Goal: Find specific page/section: Find specific page/section

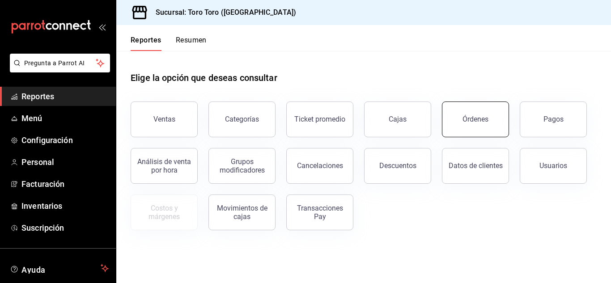
click at [461, 123] on button "Órdenes" at bounding box center [475, 120] width 67 height 36
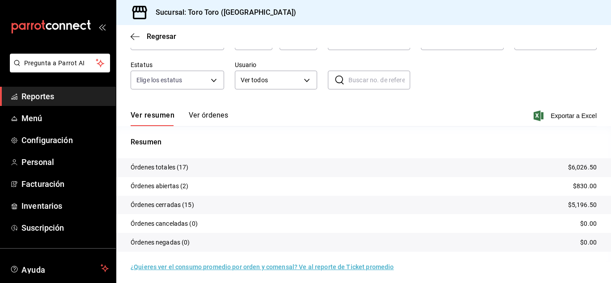
scroll to position [68, 0]
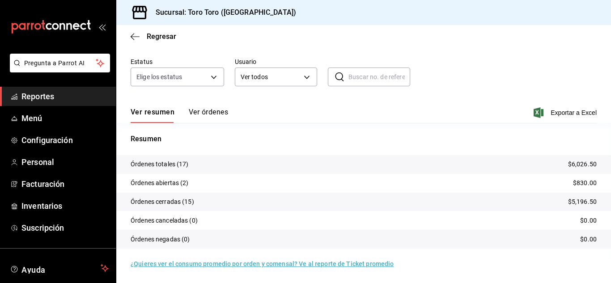
click at [30, 93] on span "Reportes" at bounding box center [64, 96] width 87 height 12
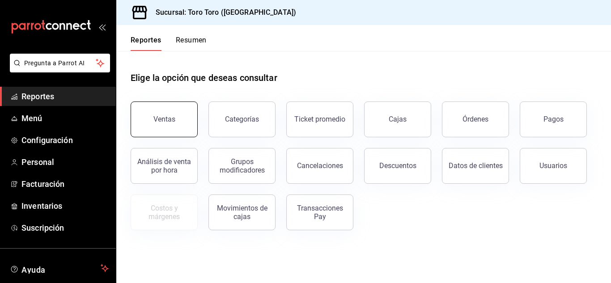
click at [175, 122] on button "Ventas" at bounding box center [164, 120] width 67 height 36
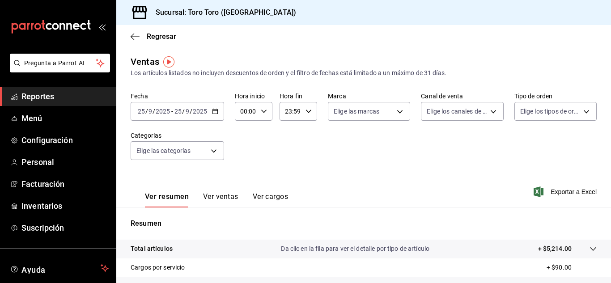
click at [272, 191] on div "Ver resumen Ver ventas Ver cargos" at bounding box center [209, 195] width 157 height 26
click at [273, 201] on button "Ver cargos" at bounding box center [271, 199] width 36 height 15
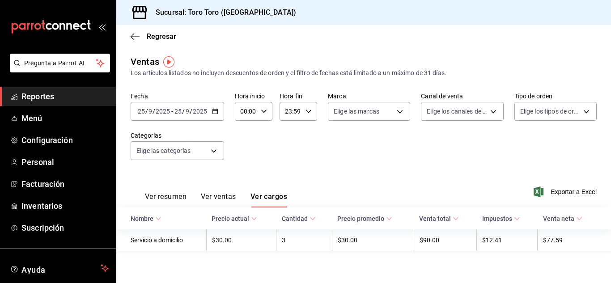
click at [37, 96] on span "Reportes" at bounding box center [64, 96] width 87 height 12
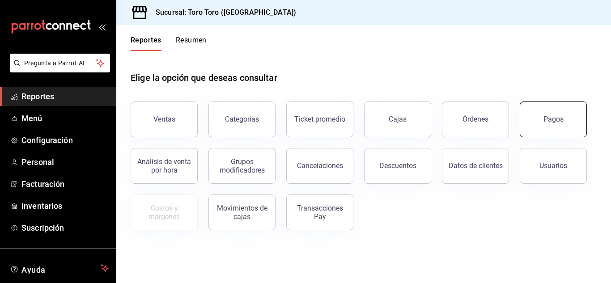
click at [559, 110] on button "Pagos" at bounding box center [553, 120] width 67 height 36
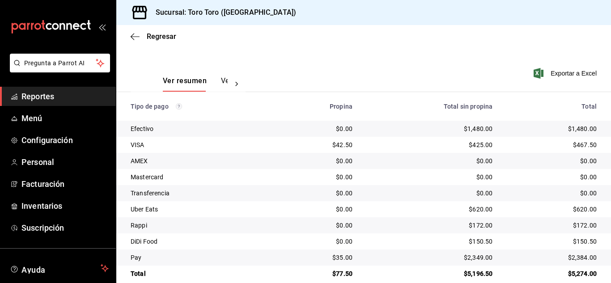
scroll to position [128, 0]
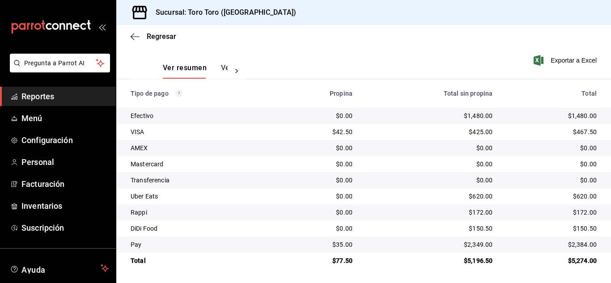
click at [74, 97] on span "Reportes" at bounding box center [64, 96] width 87 height 12
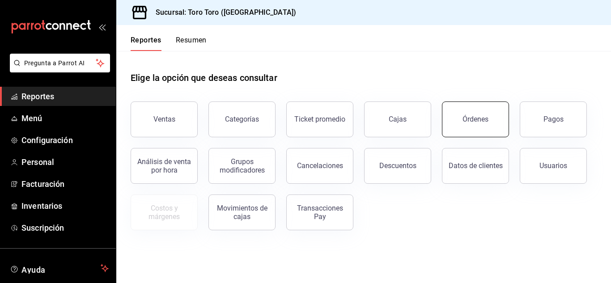
click at [480, 116] on div "Órdenes" at bounding box center [476, 119] width 26 height 8
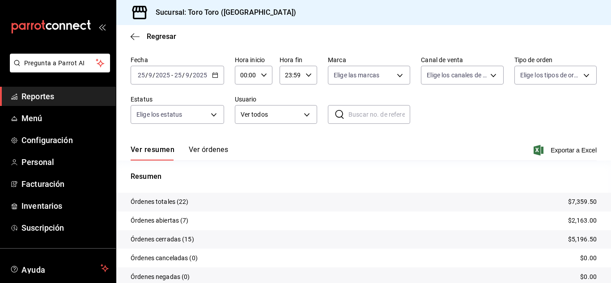
scroll to position [68, 0]
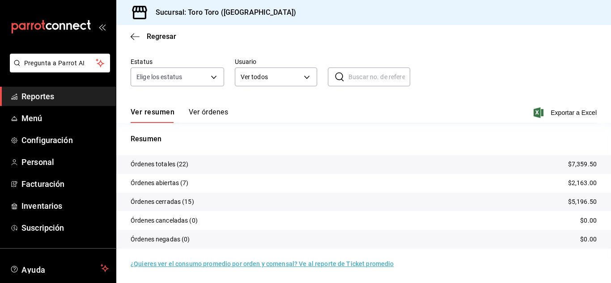
click at [41, 101] on span "Reportes" at bounding box center [64, 96] width 87 height 12
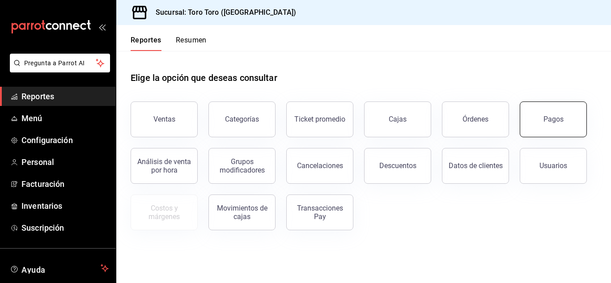
click at [553, 123] on button "Pagos" at bounding box center [553, 120] width 67 height 36
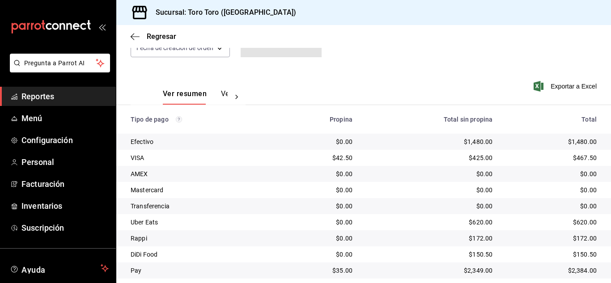
scroll to position [128, 0]
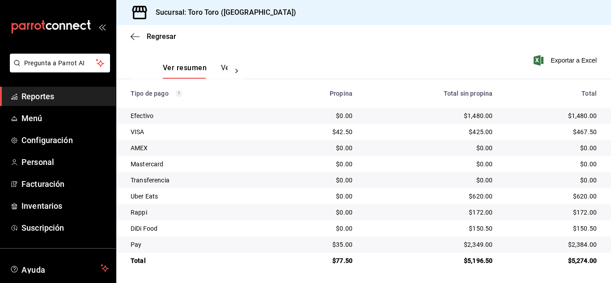
click at [54, 95] on span "Reportes" at bounding box center [64, 96] width 87 height 12
